Goal: Information Seeking & Learning: Learn about a topic

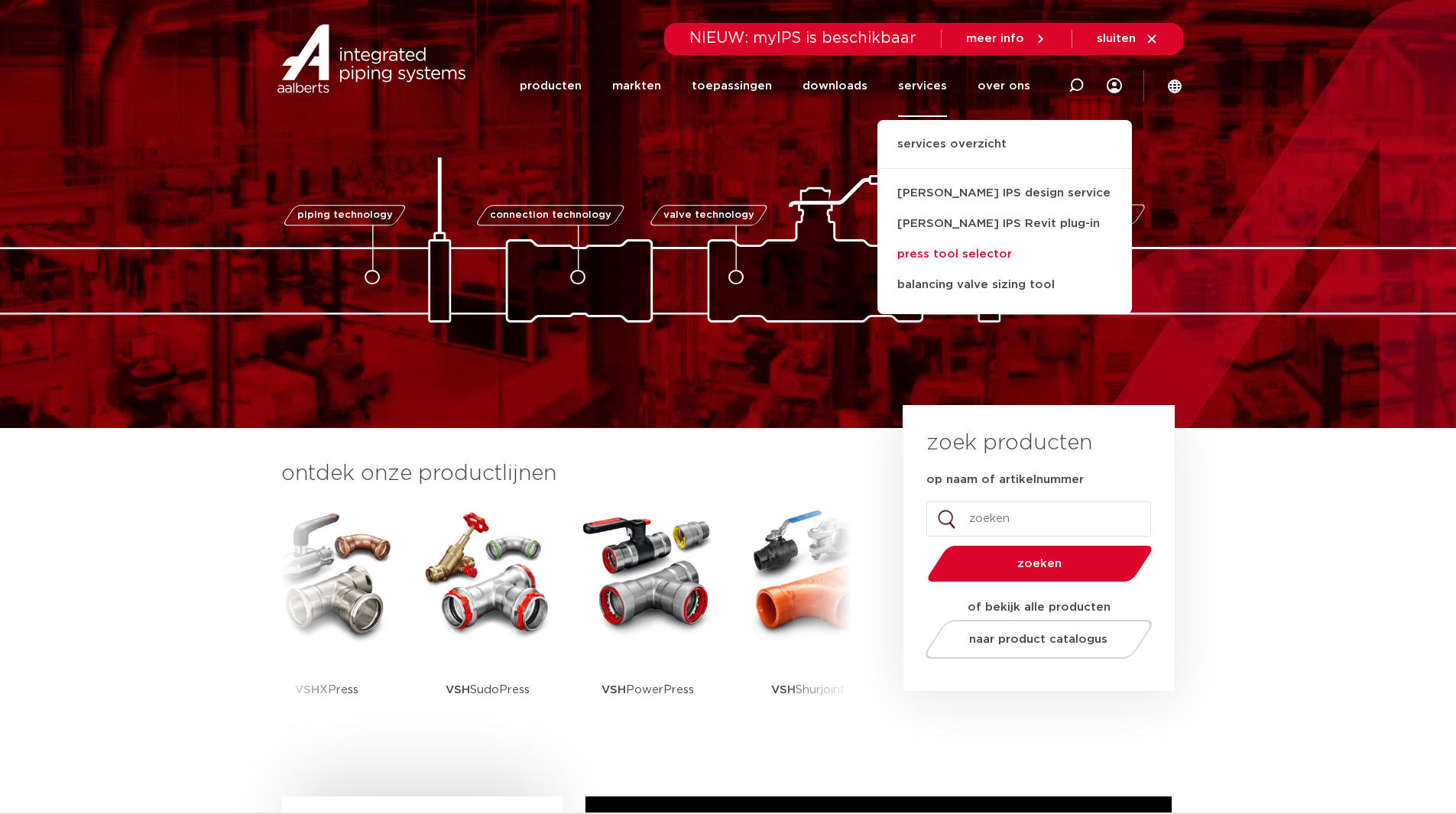
click at [973, 256] on link "press tool selector" at bounding box center [1004, 254] width 255 height 31
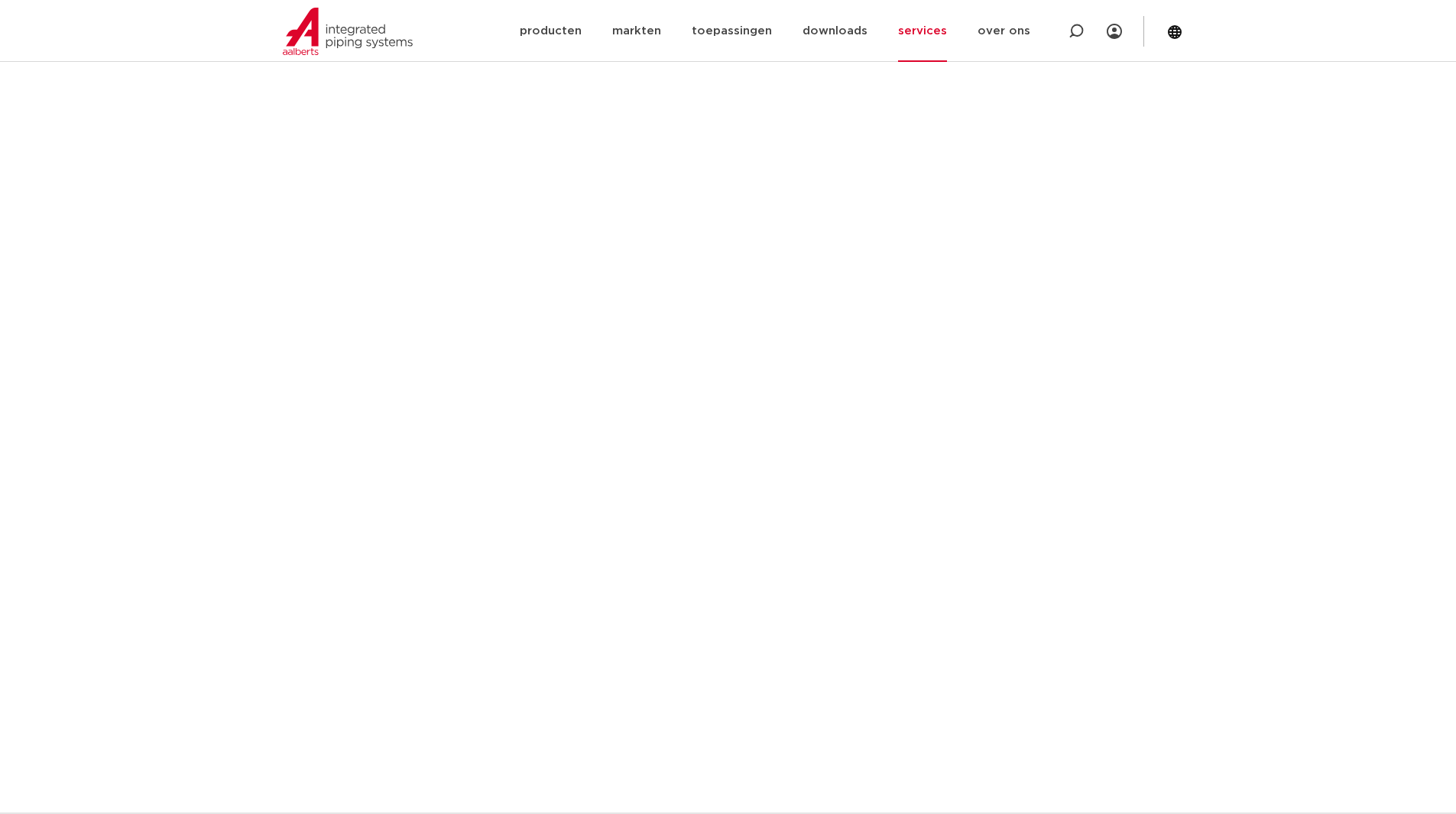
scroll to position [840, 0]
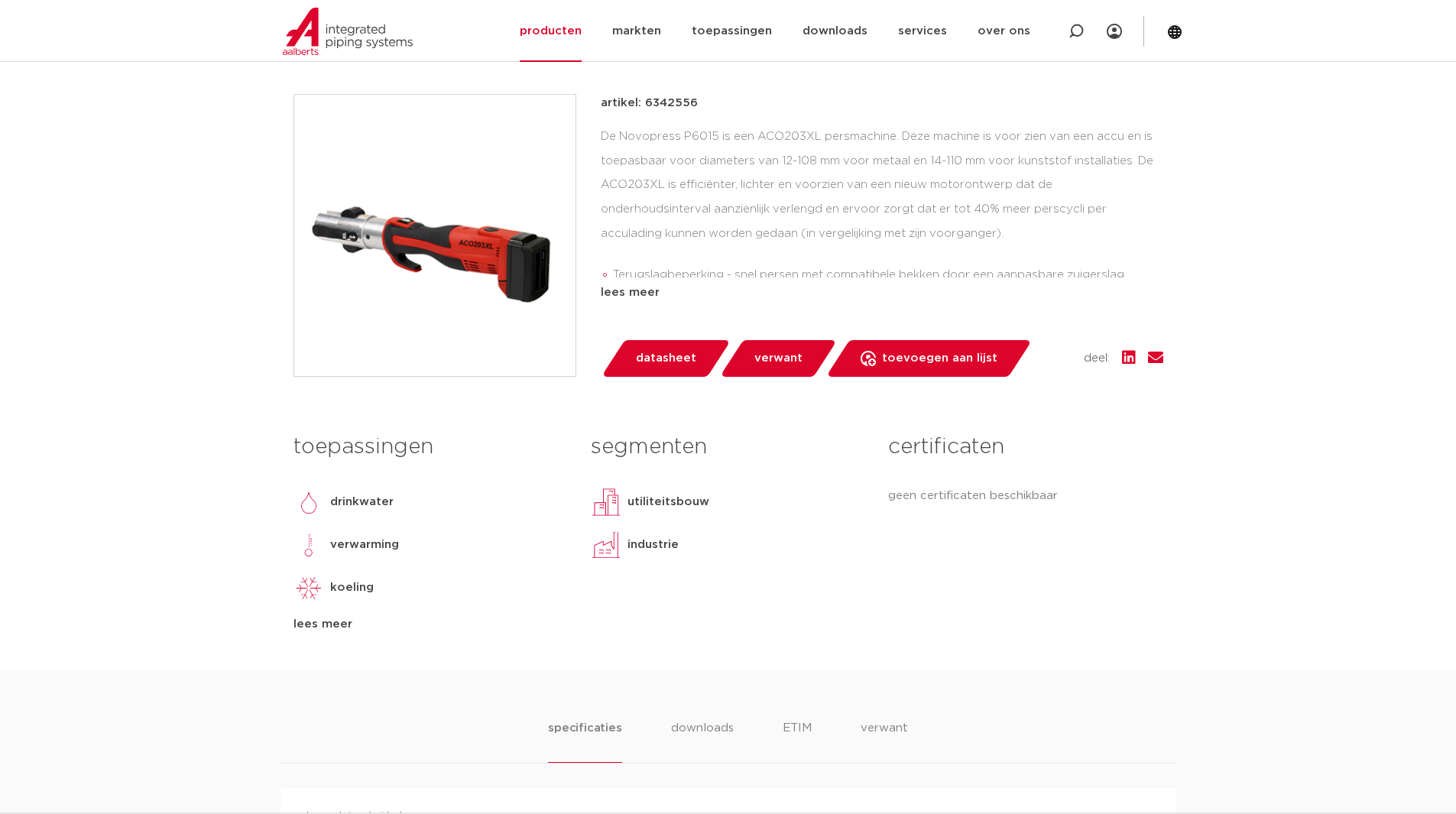
scroll to position [76, 0]
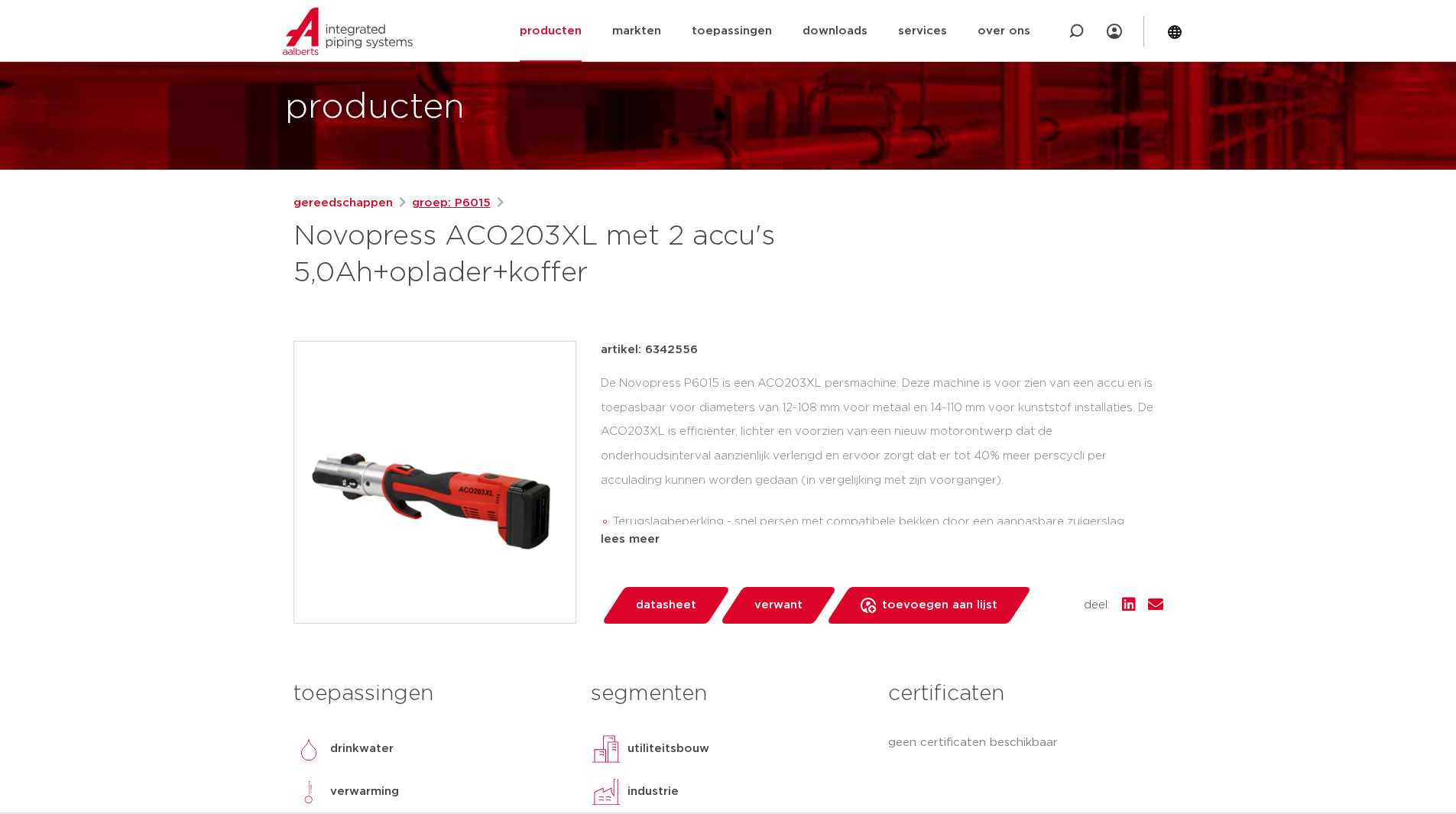
click at [454, 208] on link "groep: P6015" at bounding box center [451, 203] width 79 height 18
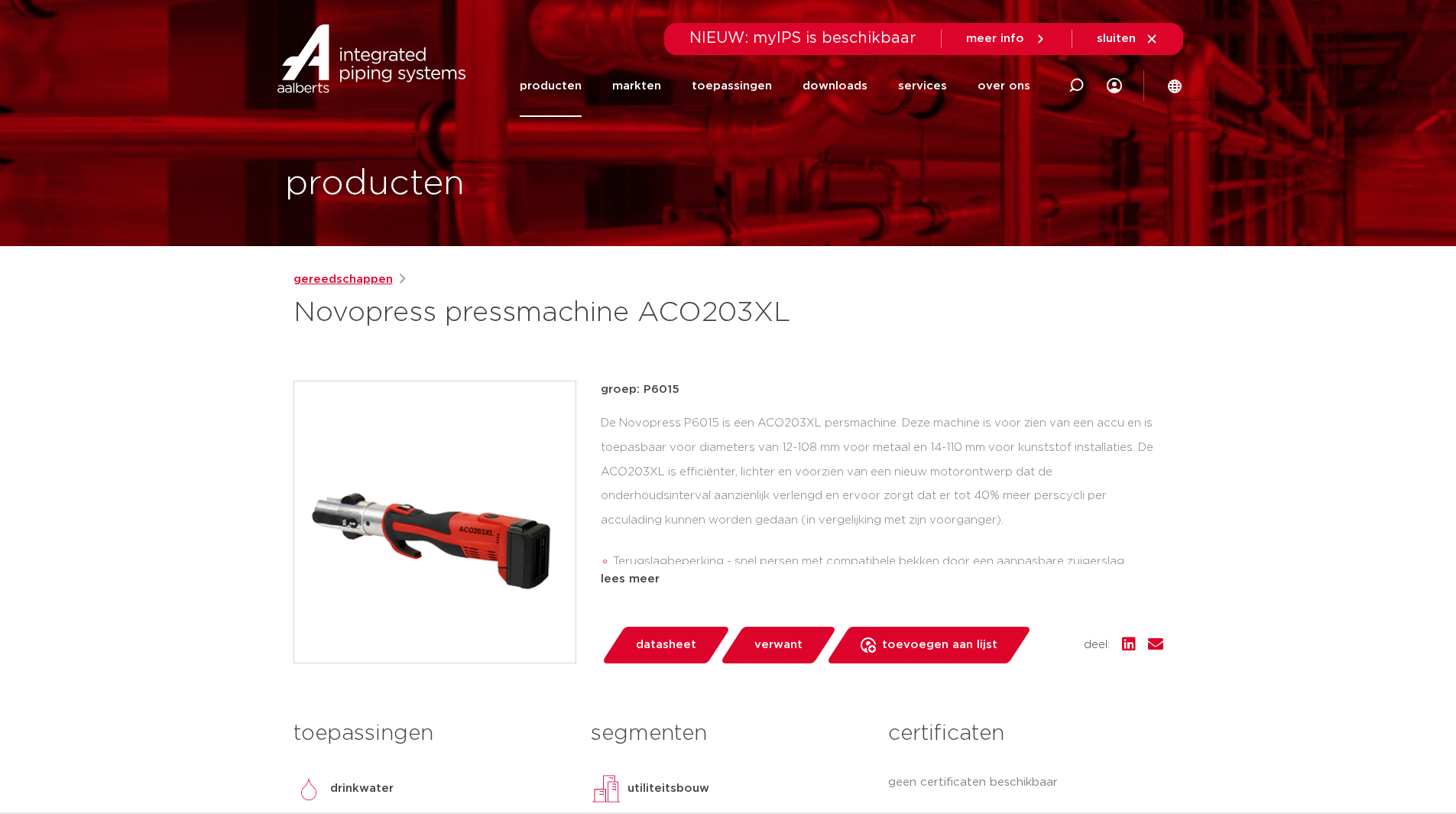
click at [362, 279] on link "gereedschappen" at bounding box center [342, 279] width 99 height 18
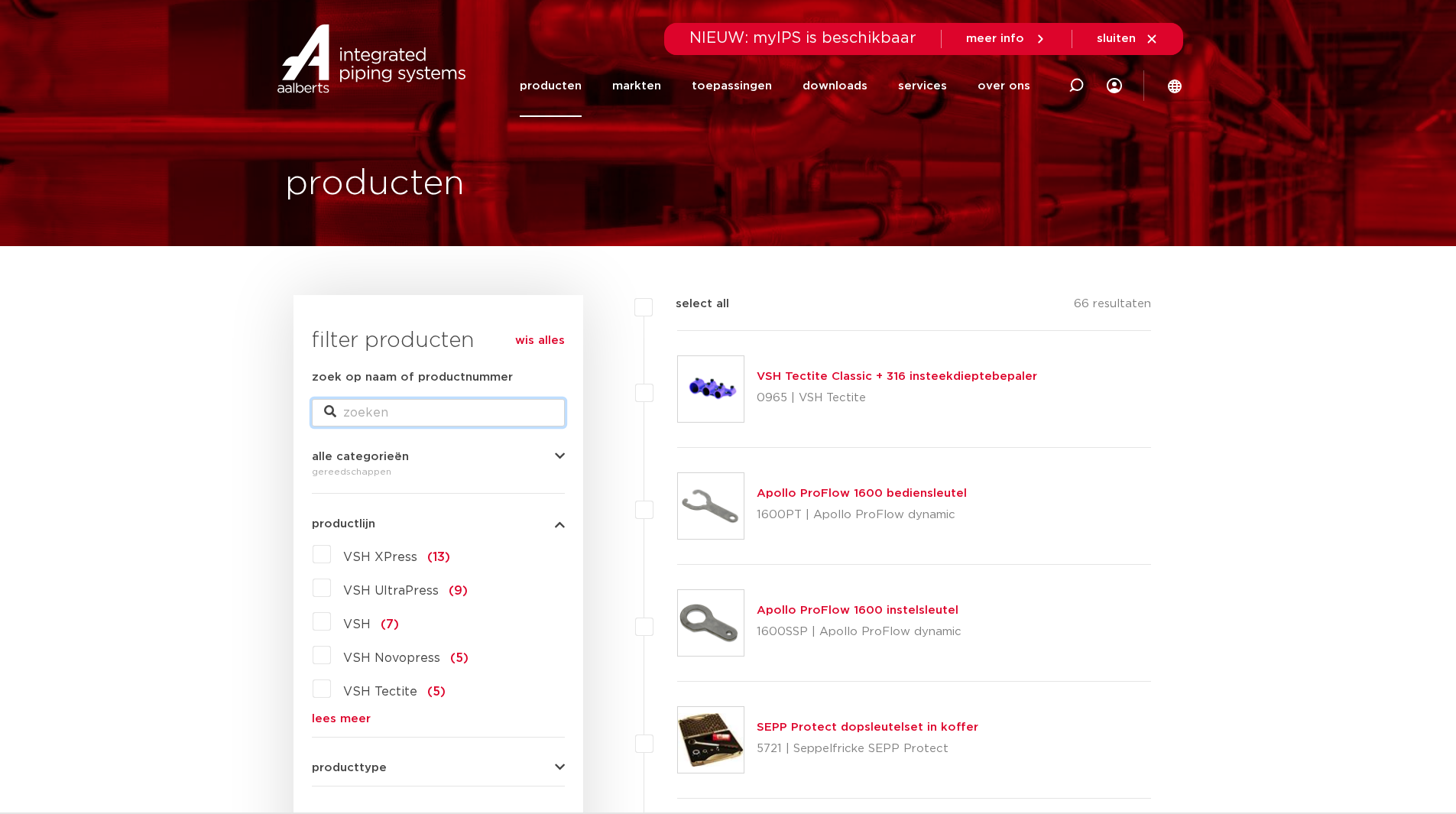
click at [447, 415] on input "zoek op naam of productnummer" at bounding box center [438, 412] width 253 height 27
type input "U40"
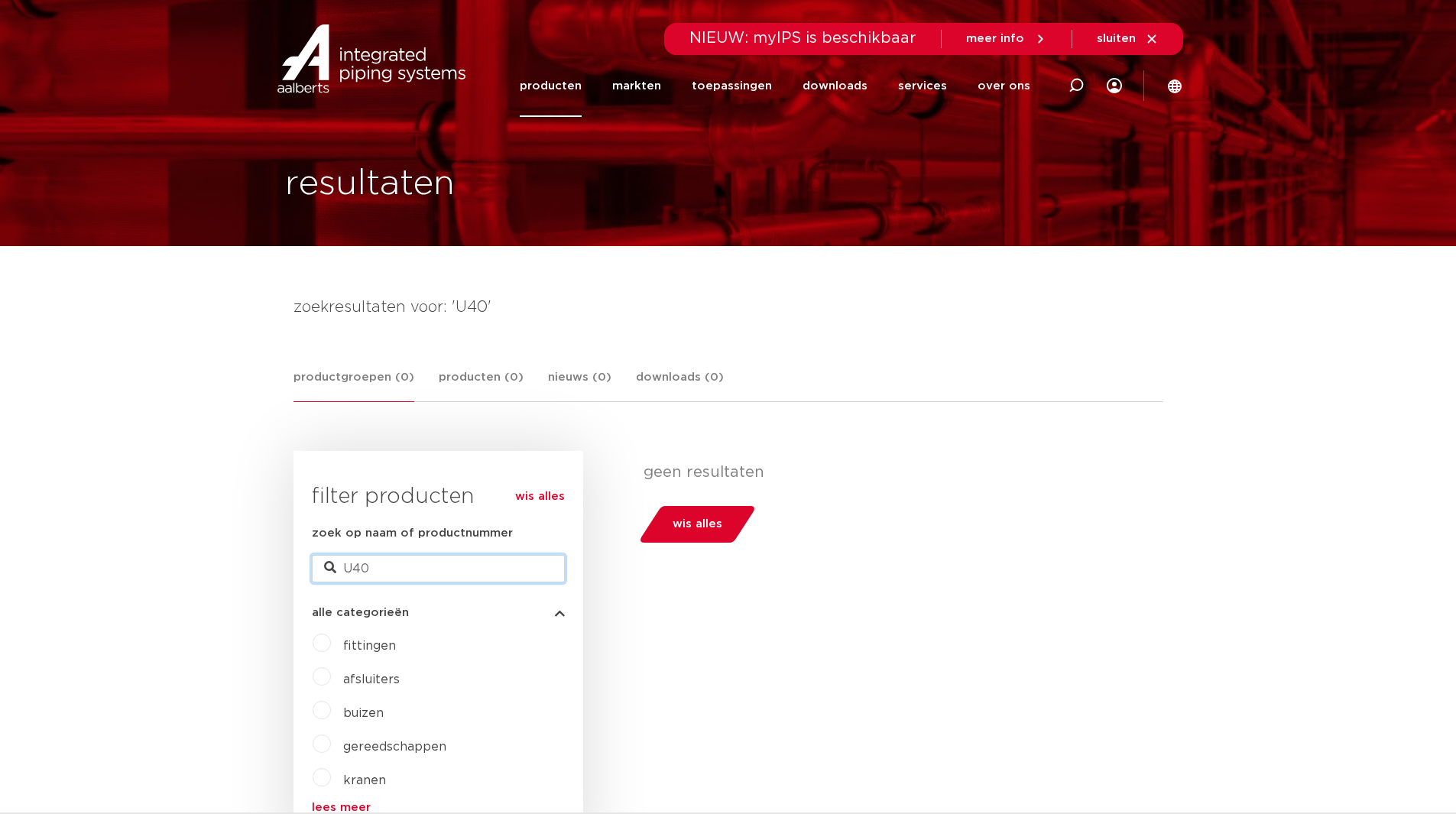
click at [398, 578] on input "U40" at bounding box center [438, 568] width 253 height 27
type input "U"
type input "40"
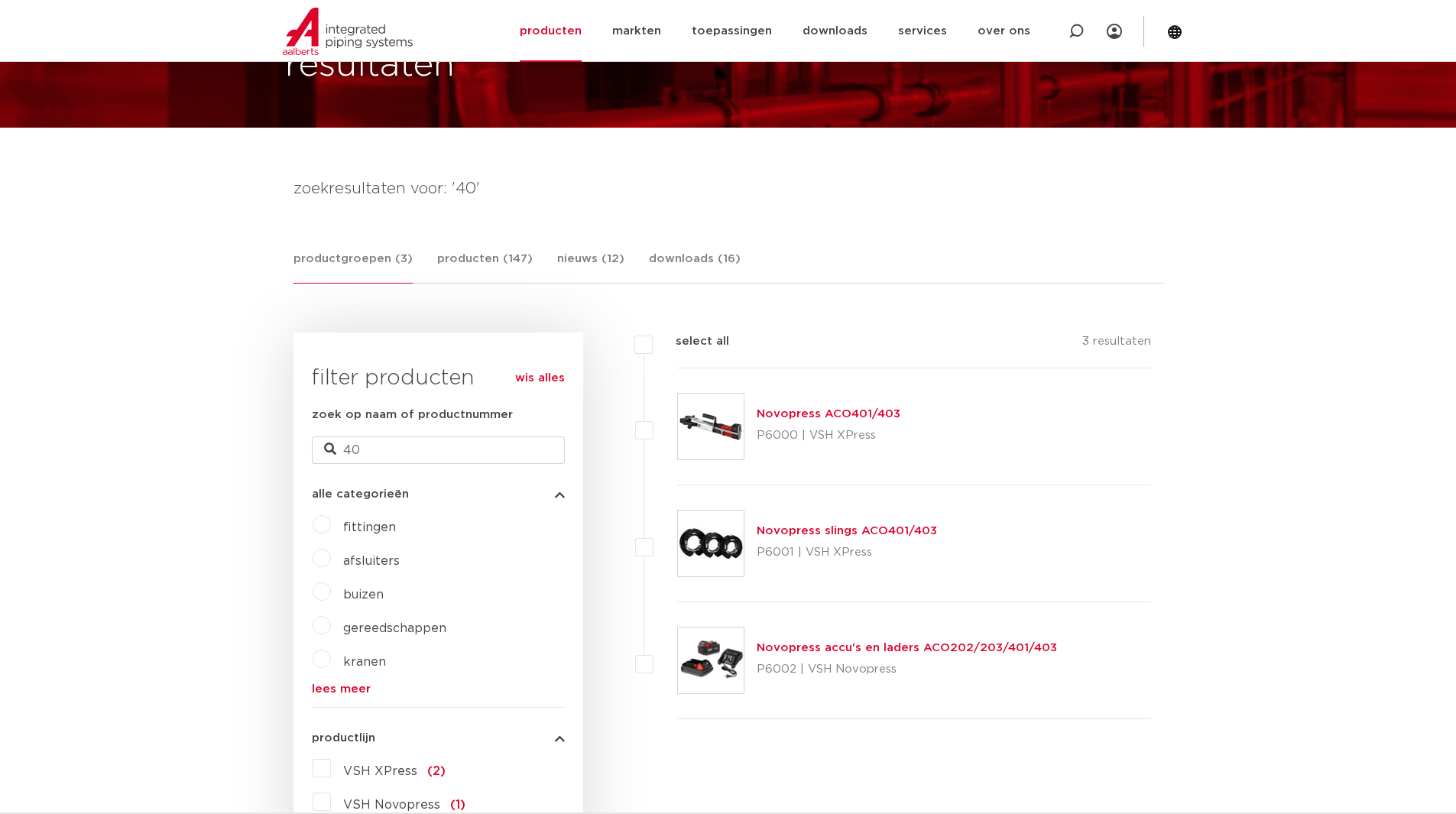
scroll to position [153, 0]
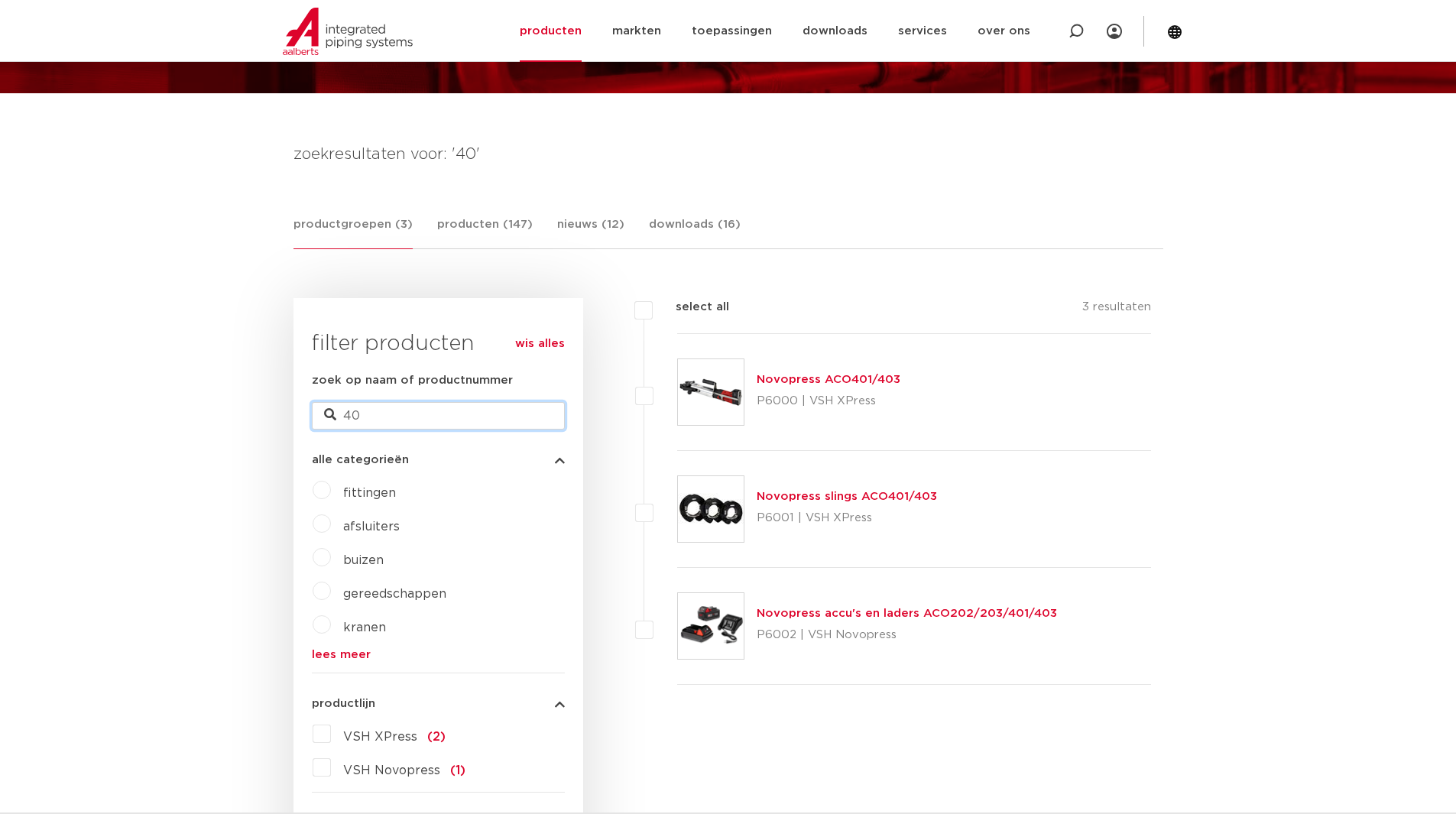
drag, startPoint x: 294, startPoint y: 418, endPoint x: 270, endPoint y: 411, distance: 25.0
type input "pers"
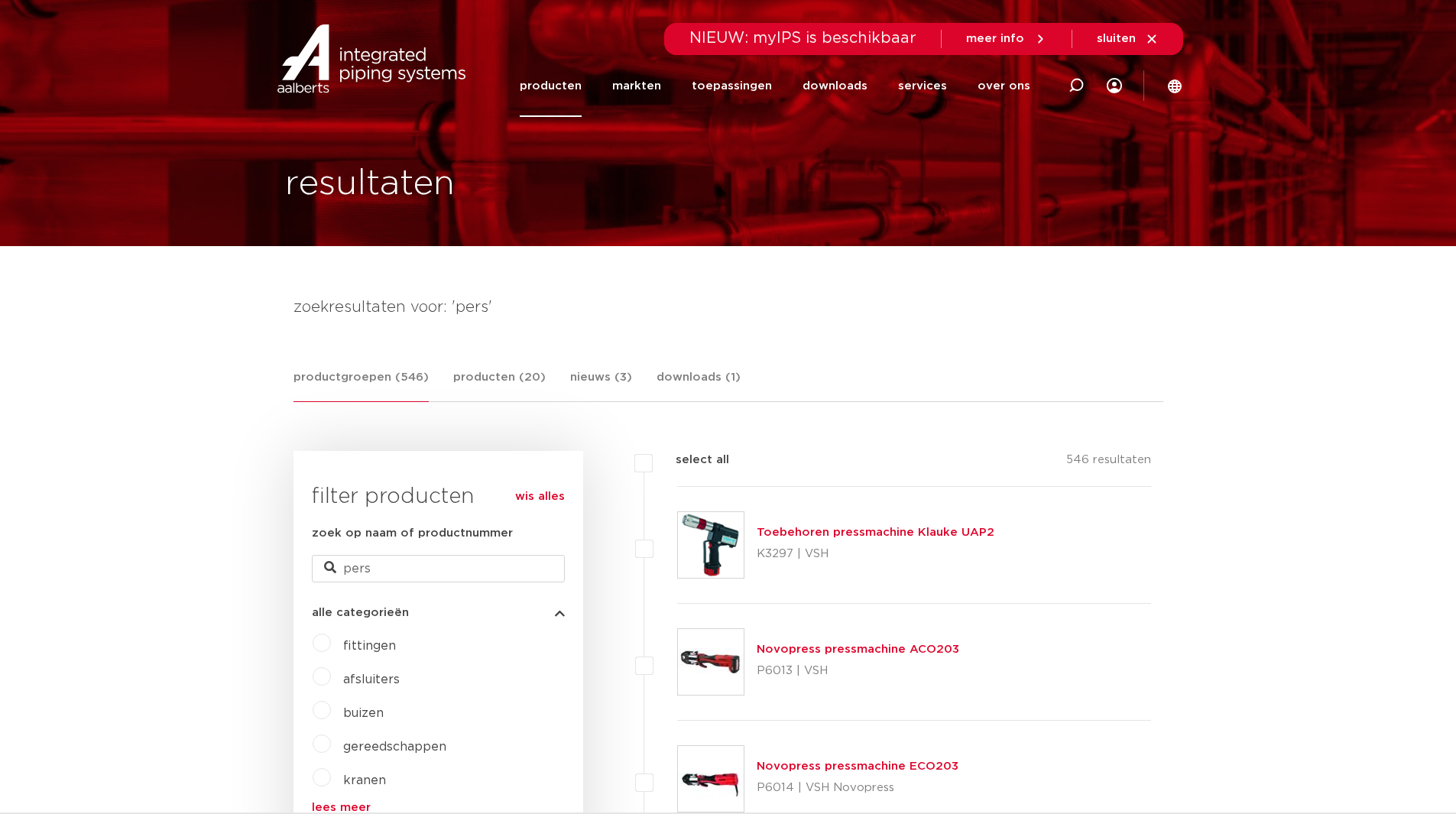
scroll to position [382, 0]
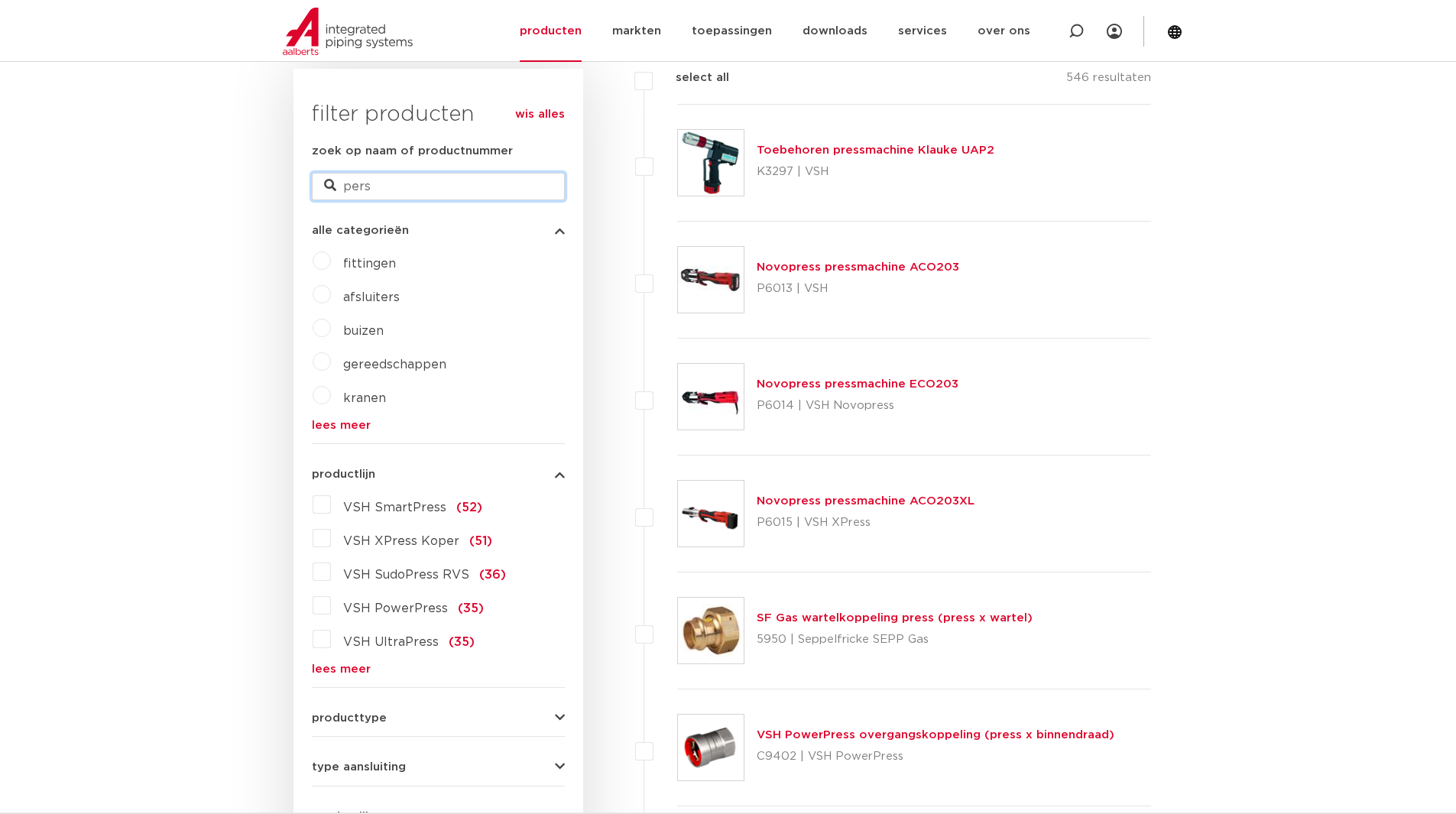
click at [426, 189] on input "pers" at bounding box center [438, 186] width 253 height 27
type input "p"
type input "press"
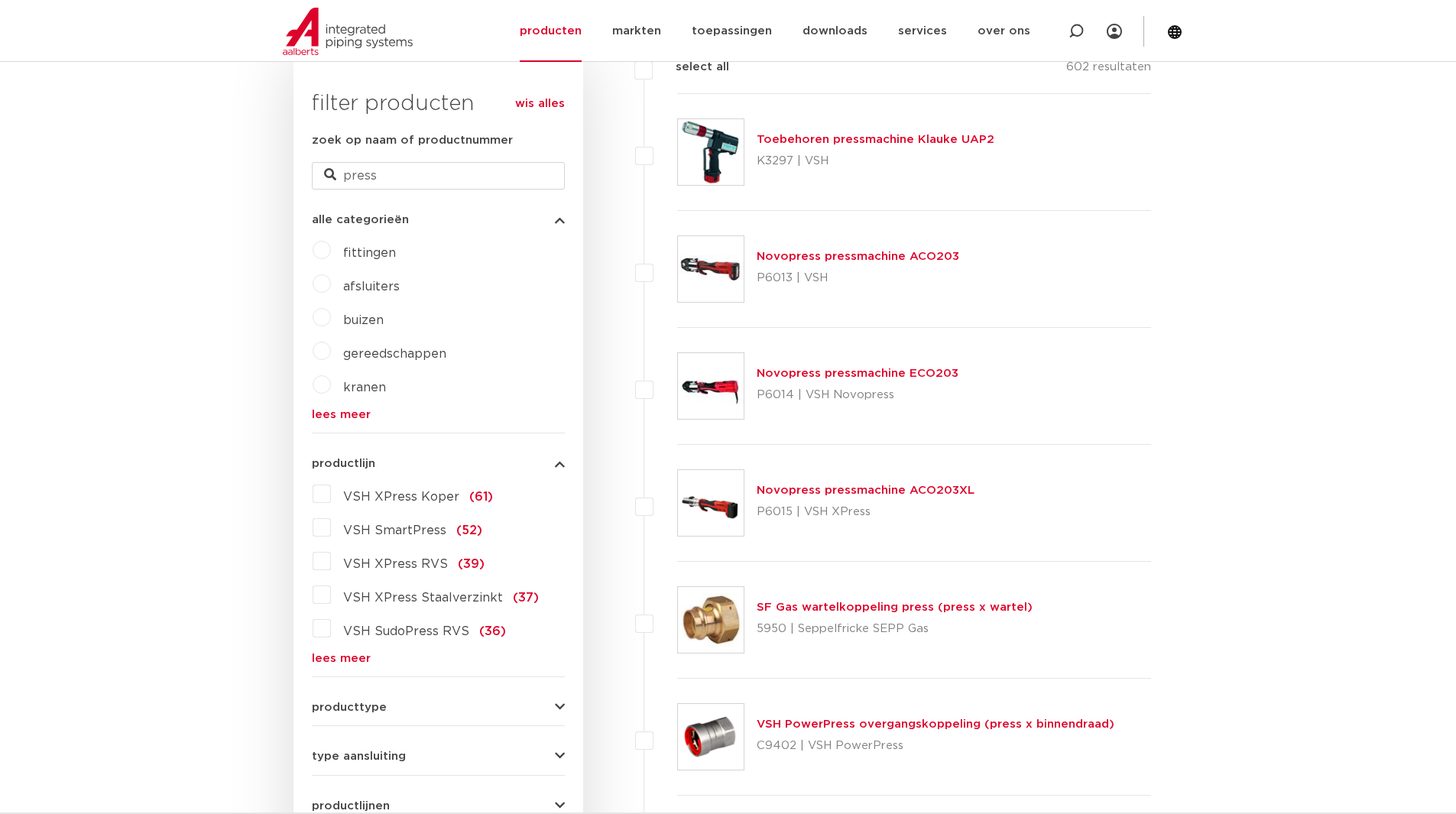
scroll to position [382, 0]
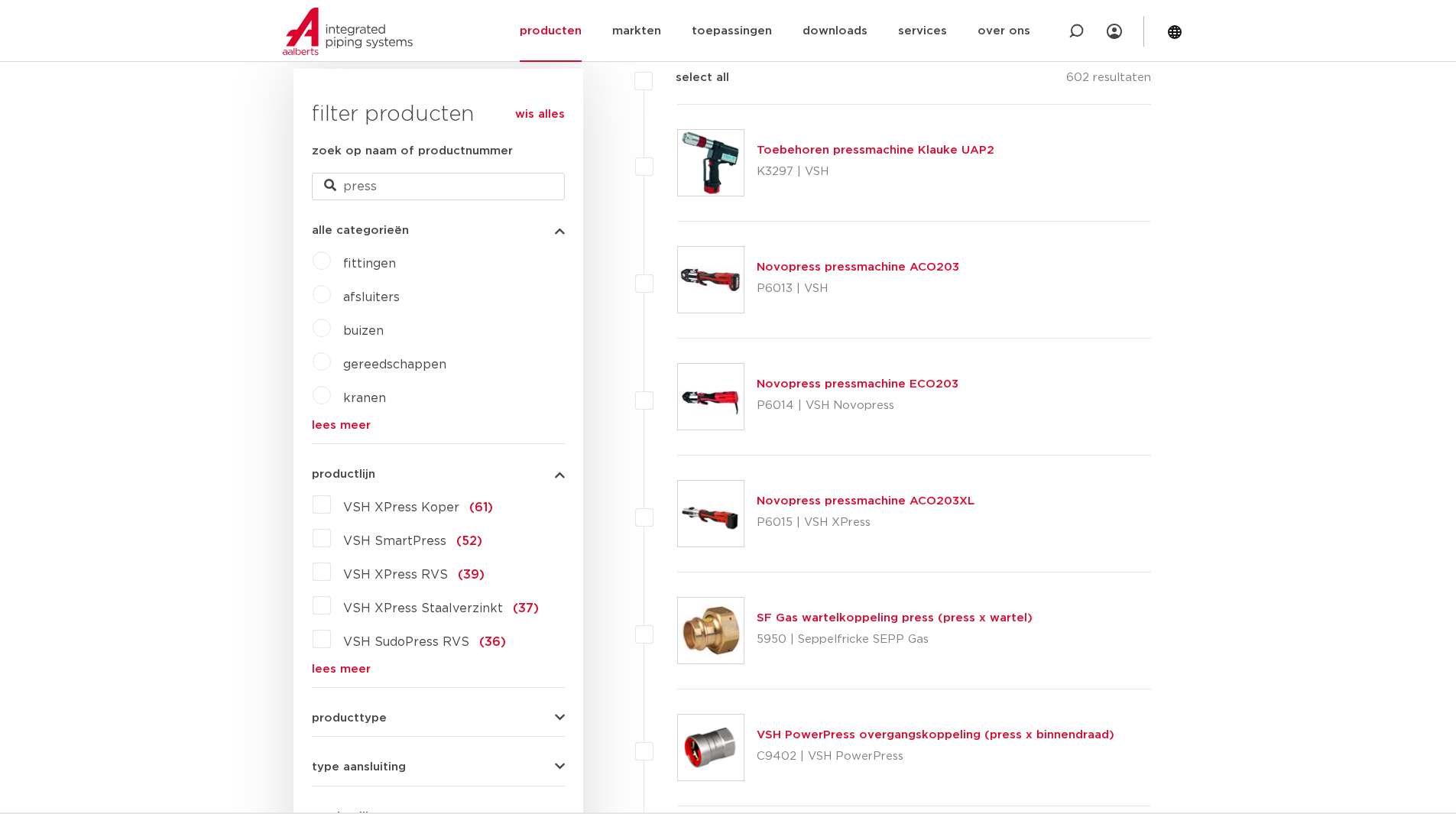
click at [927, 502] on link "Novopress pressmachine ACO203XL" at bounding box center [865, 501] width 218 height 11
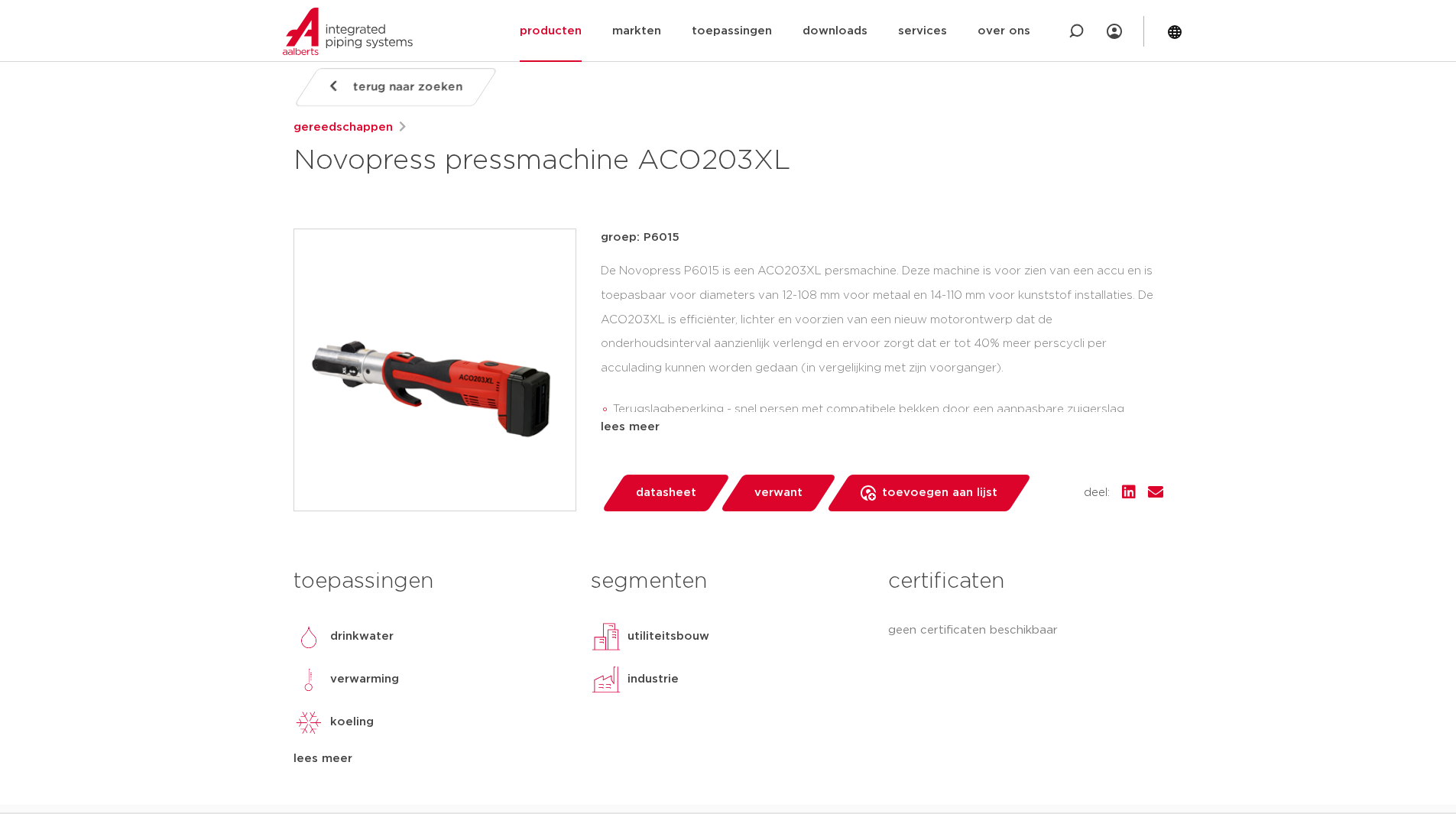
scroll to position [229, 0]
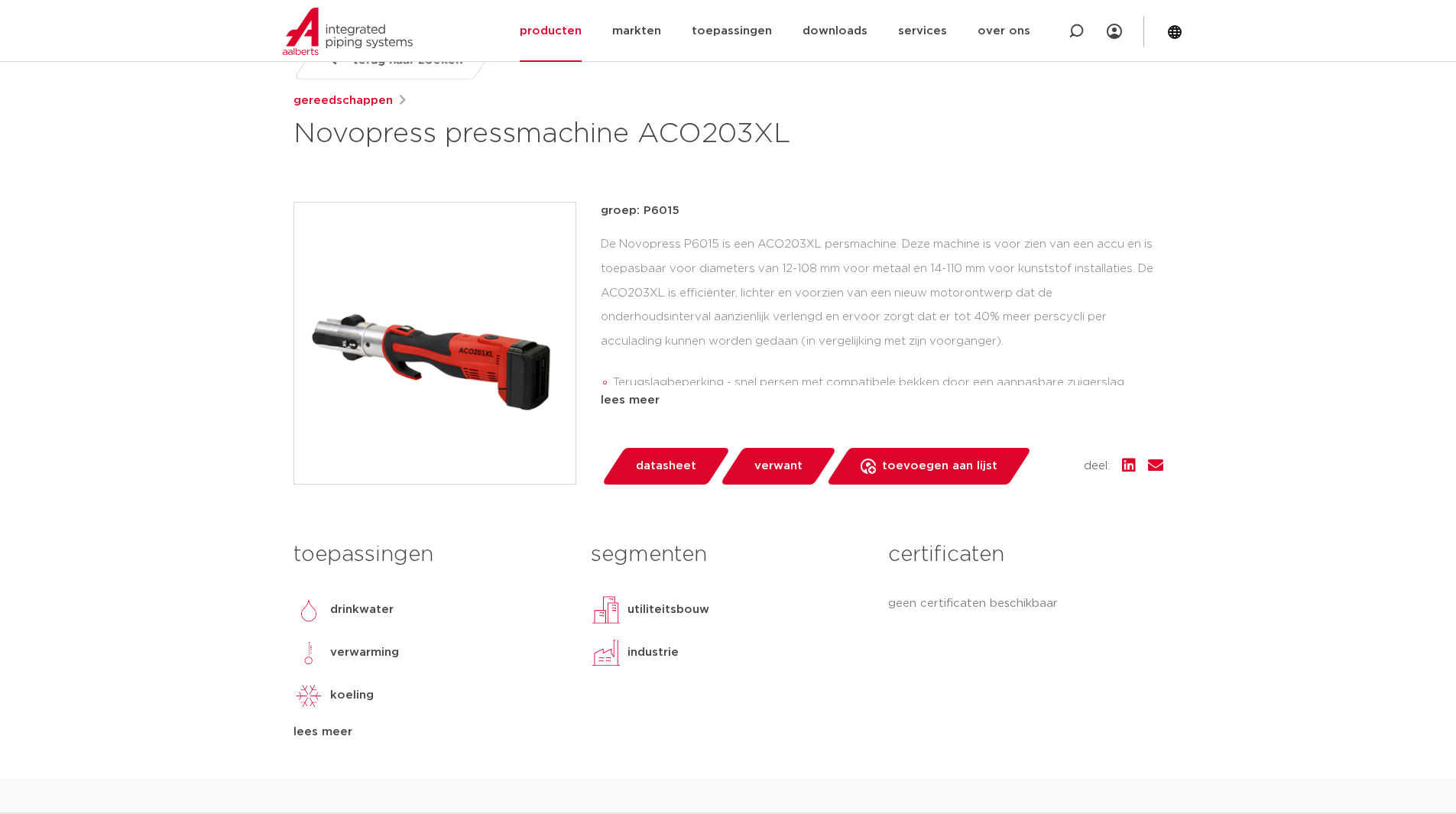
click at [775, 473] on span "verwant" at bounding box center [777, 466] width 48 height 25
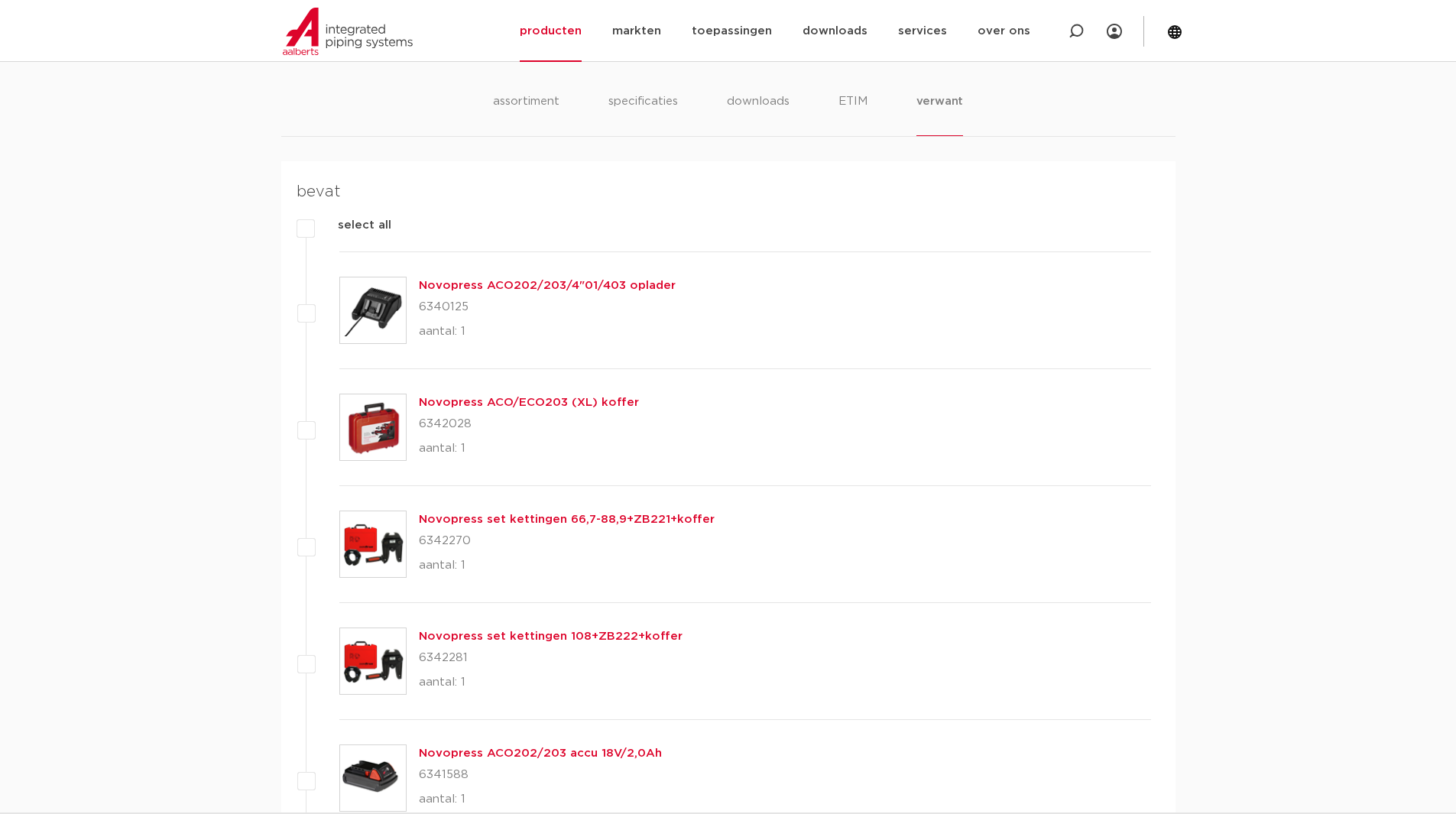
scroll to position [549, 0]
